Goal: Transaction & Acquisition: Book appointment/travel/reservation

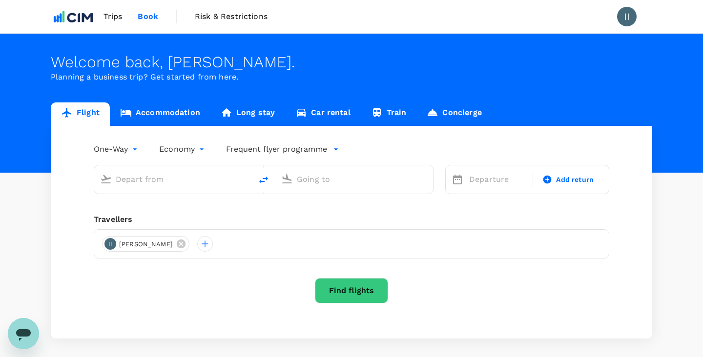
type input "roundtrip"
type input "Coolangatta, [GEOGRAPHIC_DATA] (any)"
type input "[GEOGRAPHIC_DATA], [GEOGRAPHIC_DATA] (any)"
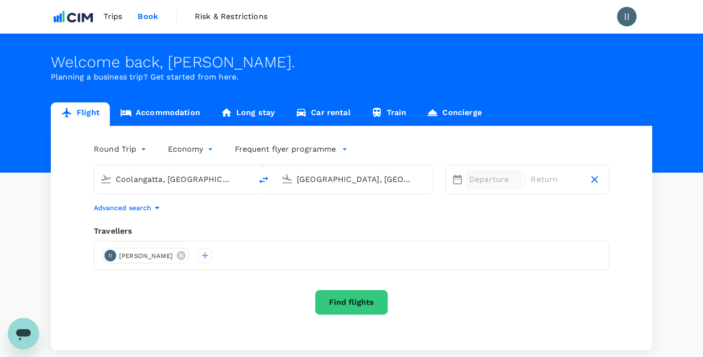
click at [489, 173] on div "Departure" at bounding box center [493, 180] width 57 height 20
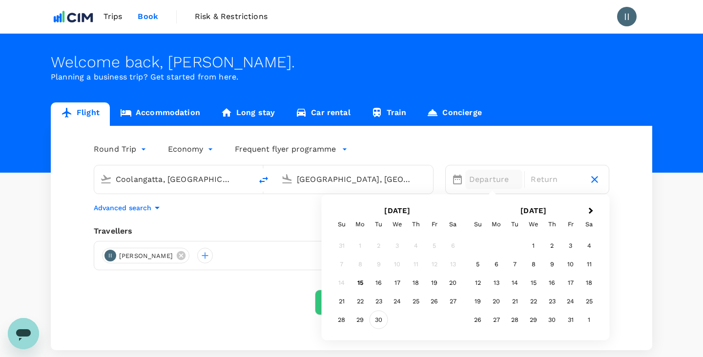
click at [372, 321] on div "30" at bounding box center [379, 320] width 19 height 19
click at [536, 247] on div "1" at bounding box center [533, 246] width 19 height 19
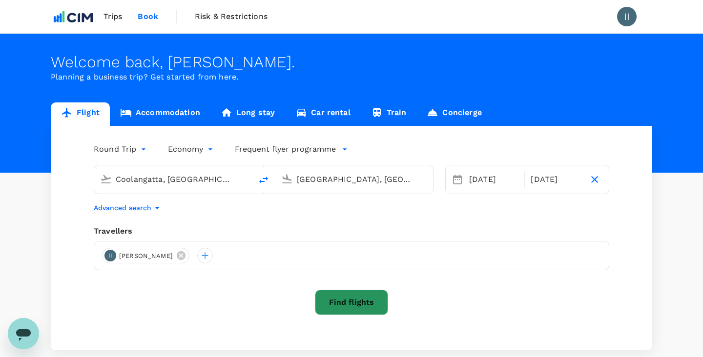
click at [347, 298] on button "Find flights" at bounding box center [351, 302] width 73 height 25
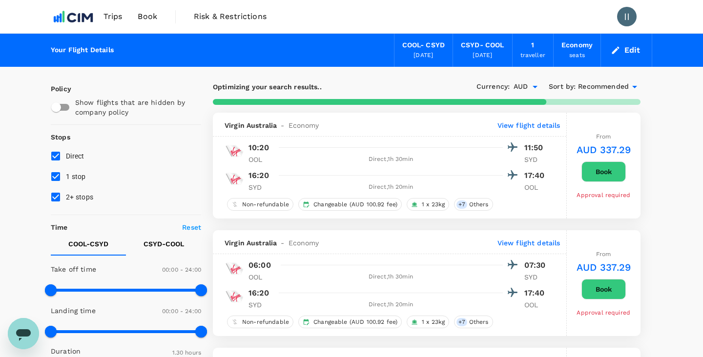
type input "320"
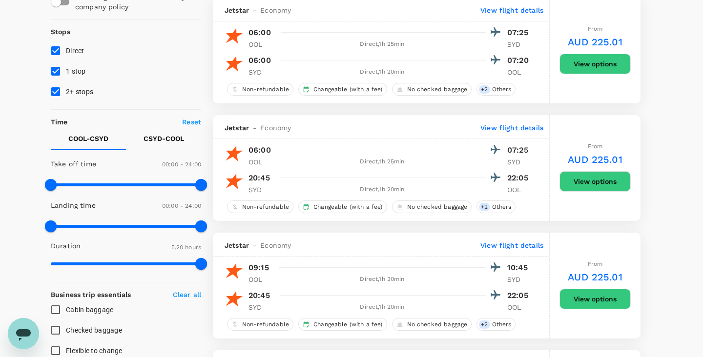
scroll to position [95, 0]
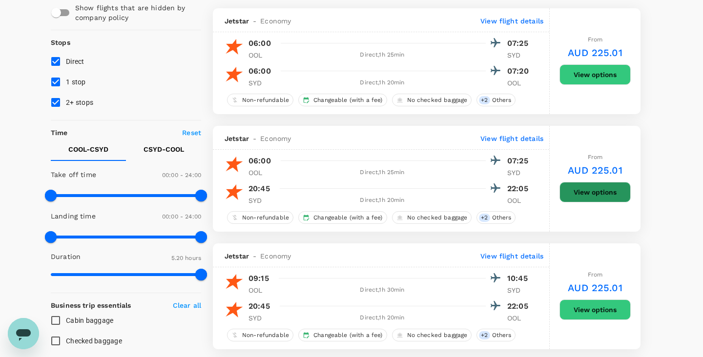
click at [591, 191] on button "View options" at bounding box center [594, 192] width 71 height 21
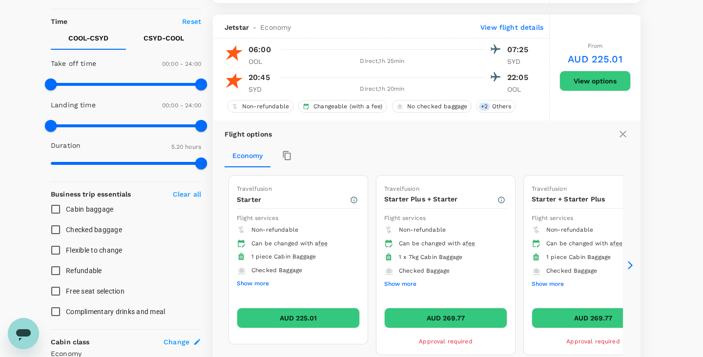
scroll to position [221, 0]
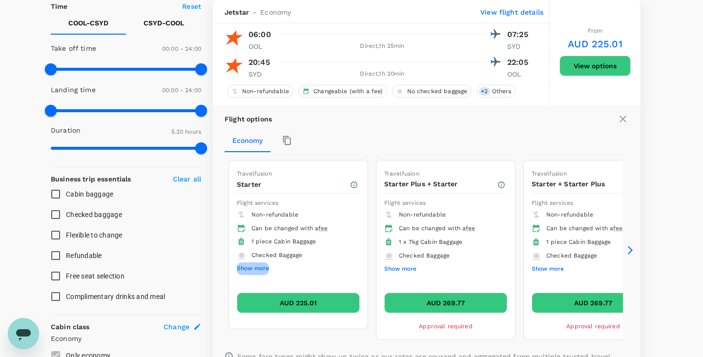
click at [268, 270] on button "Show more" at bounding box center [253, 269] width 32 height 13
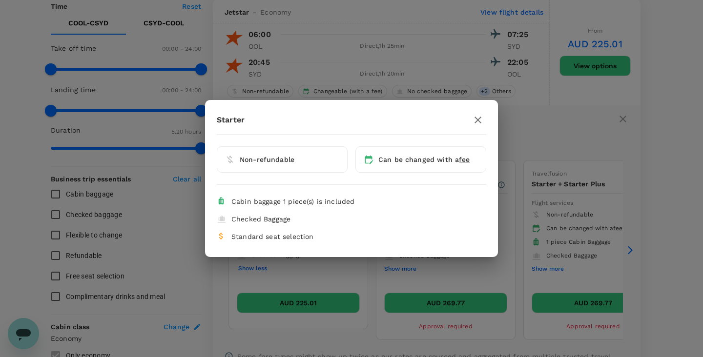
click at [476, 119] on icon "button" at bounding box center [478, 120] width 7 height 7
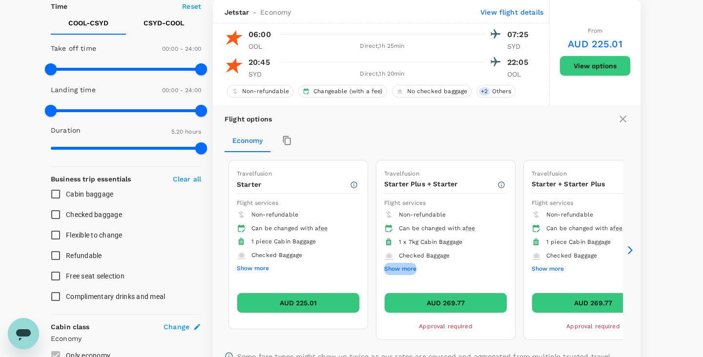
click at [402, 266] on button "Show more" at bounding box center [400, 269] width 32 height 13
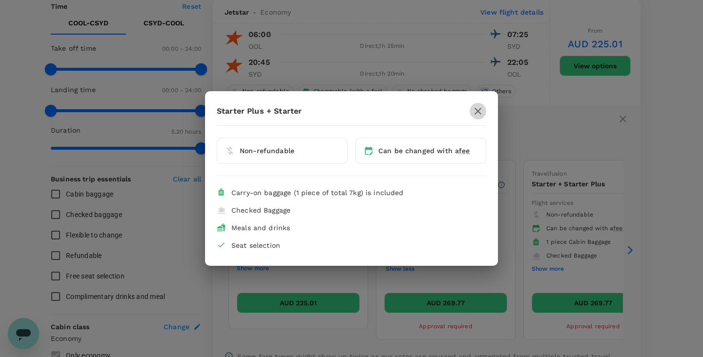
click at [482, 109] on icon "button" at bounding box center [478, 111] width 12 height 12
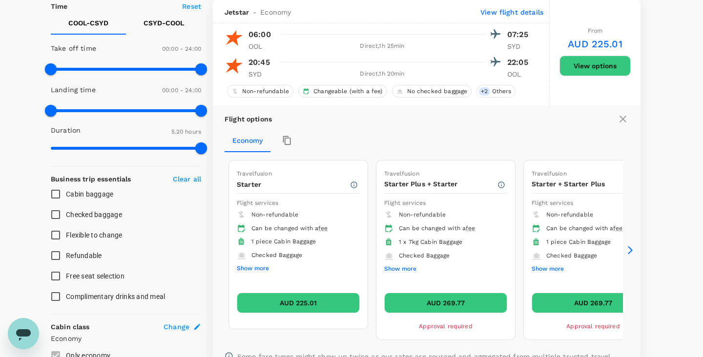
click at [298, 304] on button "AUD 225.01" at bounding box center [298, 303] width 123 height 21
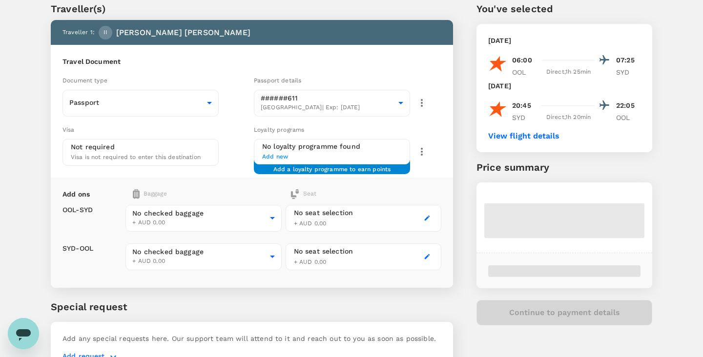
scroll to position [37, 0]
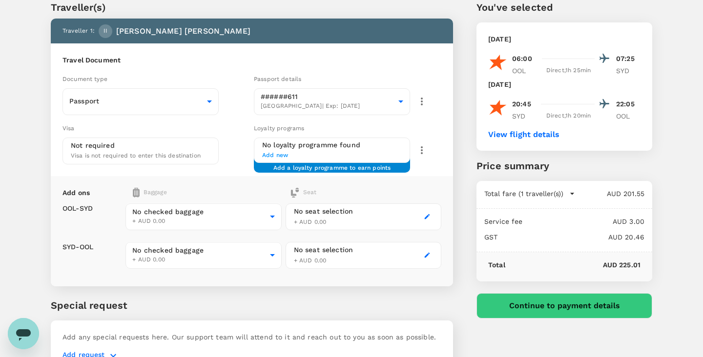
click at [314, 158] on span "Add new" at bounding box center [332, 156] width 140 height 10
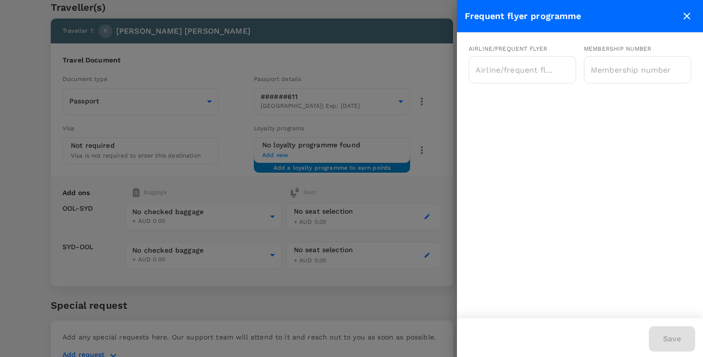
click at [692, 21] on icon "close" at bounding box center [687, 16] width 12 height 12
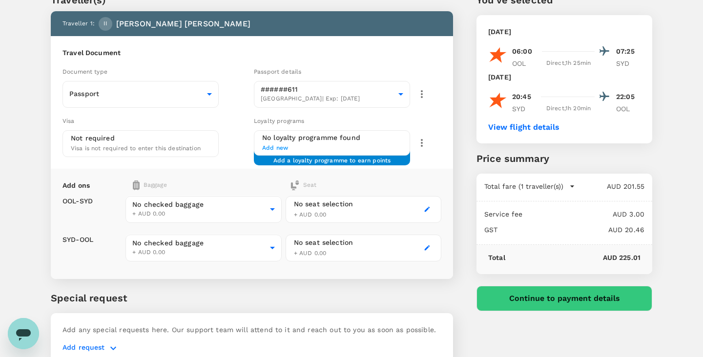
scroll to position [46, 0]
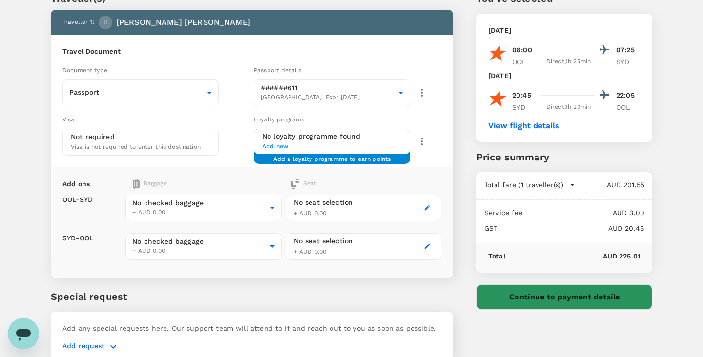
click at [551, 298] on button "Continue to payment details" at bounding box center [564, 297] width 176 height 25
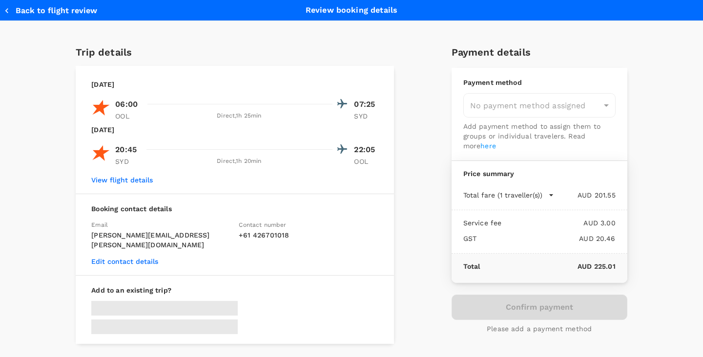
type input "9d51951c-1a73-4063-93b0-e8c00ed88a55"
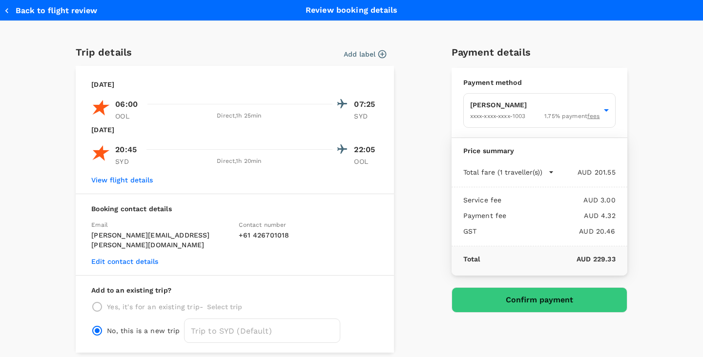
click at [496, 301] on button "Confirm payment" at bounding box center [540, 300] width 176 height 25
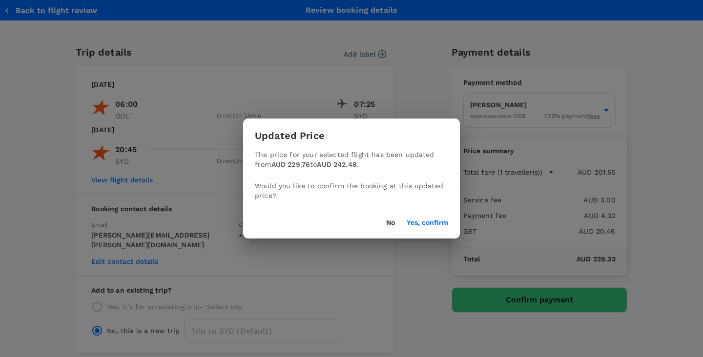
click at [422, 223] on button "Yes, confirm" at bounding box center [427, 223] width 41 height 8
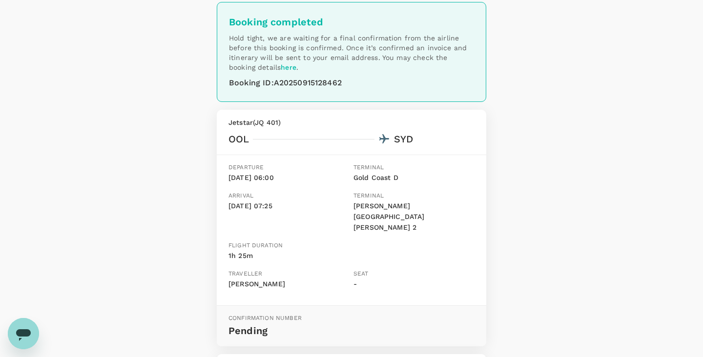
scroll to position [41, 0]
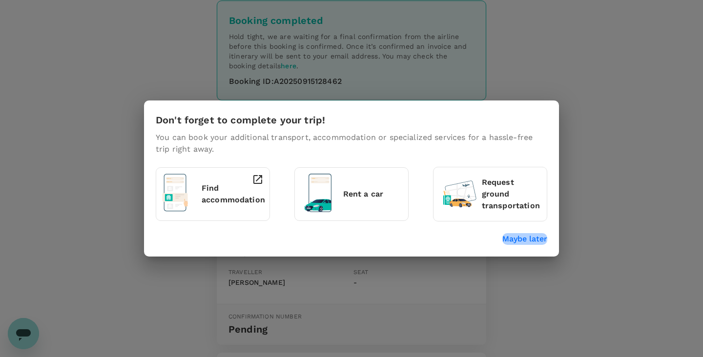
click at [522, 241] on p "Maybe later" at bounding box center [524, 239] width 45 height 12
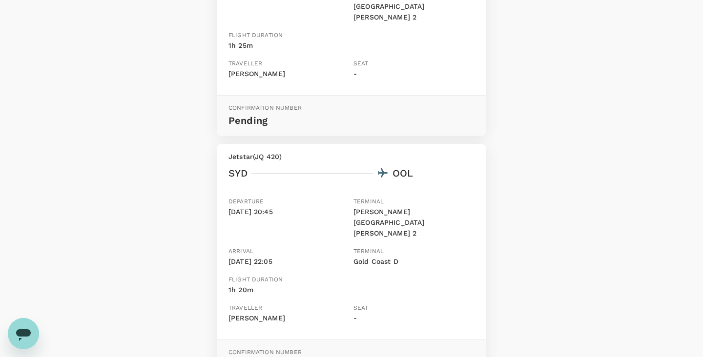
scroll to position [264, 0]
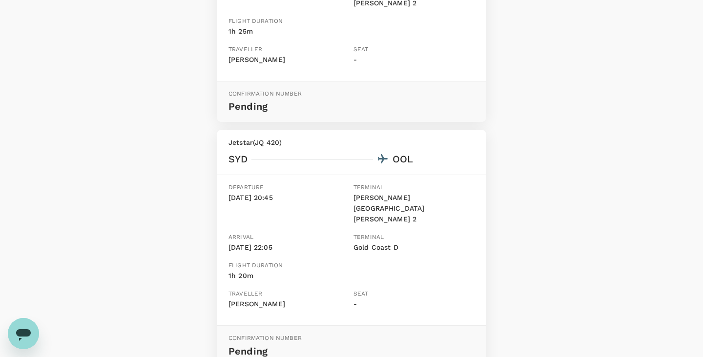
click at [239, 193] on p "01 Oct, 20:45" at bounding box center [288, 198] width 121 height 11
click at [252, 193] on p "01 Oct, 20:45" at bounding box center [288, 198] width 121 height 11
click at [245, 193] on p "01 Oct, 20:45" at bounding box center [288, 198] width 121 height 11
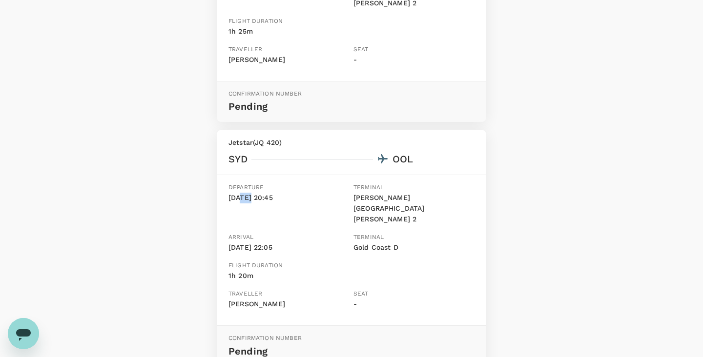
click at [245, 193] on p "01 Oct, 20:45" at bounding box center [288, 198] width 121 height 11
click at [164, 189] on div "Booking completed Hold tight, we are waiting for a final confirmation from the …" at bounding box center [351, 101] width 703 height 662
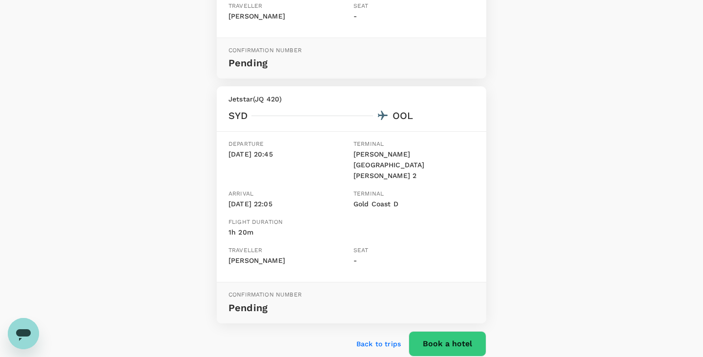
scroll to position [321, 0]
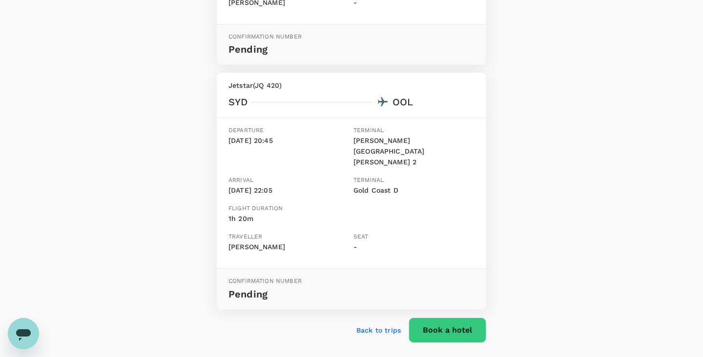
click at [244, 287] on p "Pending" at bounding box center [351, 295] width 246 height 16
click at [197, 235] on div "Booking completed Hold tight, we are waiting for a final confirmation from the …" at bounding box center [351, 43] width 703 height 662
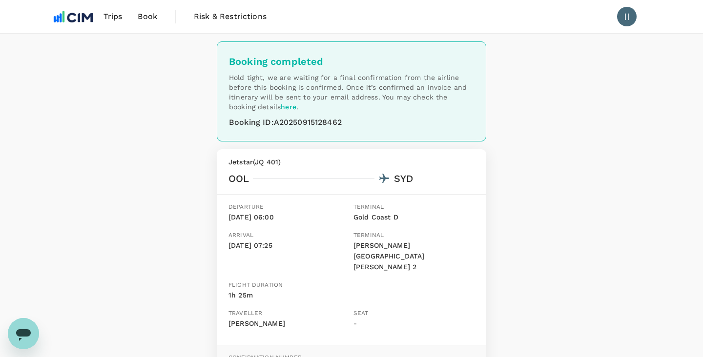
click at [283, 79] on p "Hold tight, we are waiting for a final confirmation from the airline before thi…" at bounding box center [351, 92] width 245 height 39
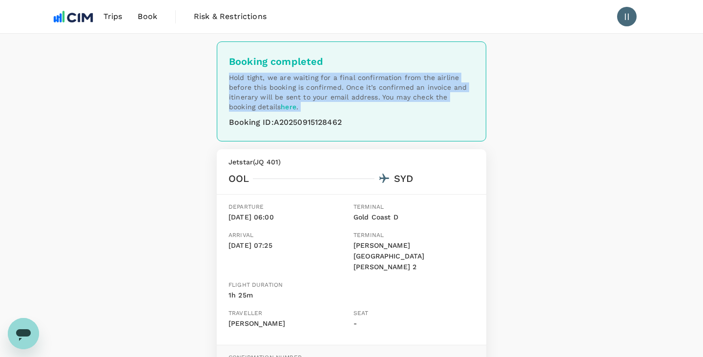
click at [283, 79] on p "Hold tight, we are waiting for a final confirmation from the airline before thi…" at bounding box center [351, 92] width 245 height 39
click at [298, 85] on p "Hold tight, we are waiting for a final confirmation from the airline before thi…" at bounding box center [351, 92] width 245 height 39
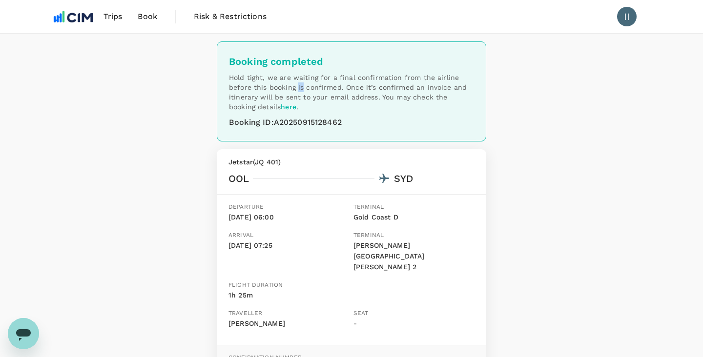
click at [298, 85] on p "Hold tight, we are waiting for a final confirmation from the airline before thi…" at bounding box center [351, 92] width 245 height 39
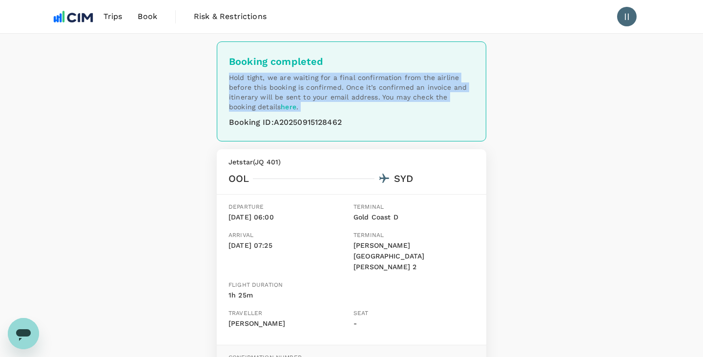
click at [298, 85] on p "Hold tight, we are waiting for a final confirmation from the airline before thi…" at bounding box center [351, 92] width 245 height 39
click at [328, 85] on p "Hold tight, we are waiting for a final confirmation from the airline before thi…" at bounding box center [351, 92] width 245 height 39
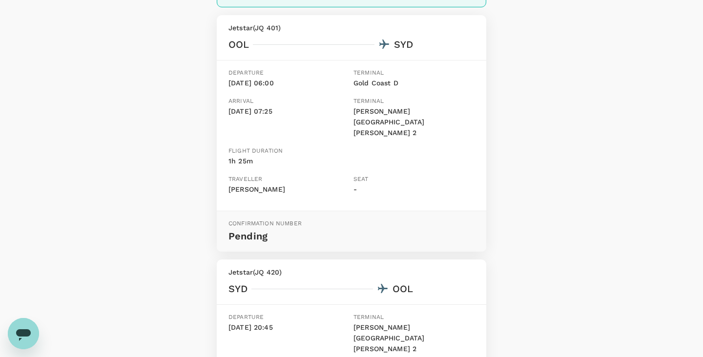
scroll to position [321, 0]
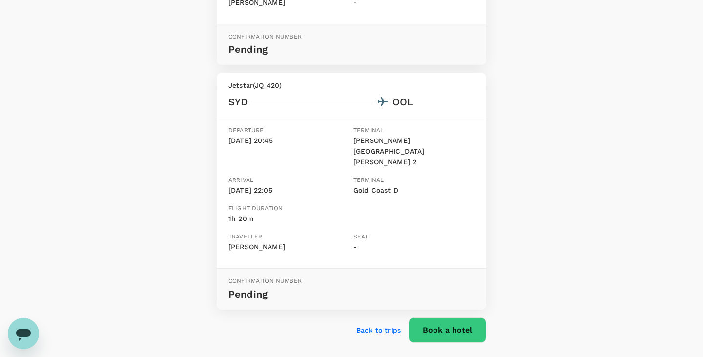
click at [382, 326] on p "Back to trips" at bounding box center [378, 331] width 44 height 10
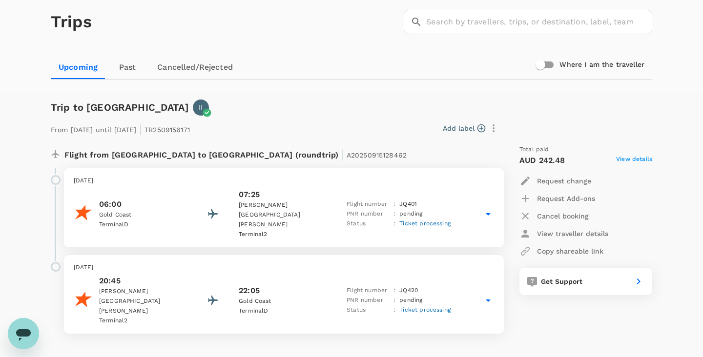
scroll to position [46, 0]
